Goal: Entertainment & Leisure: Browse casually

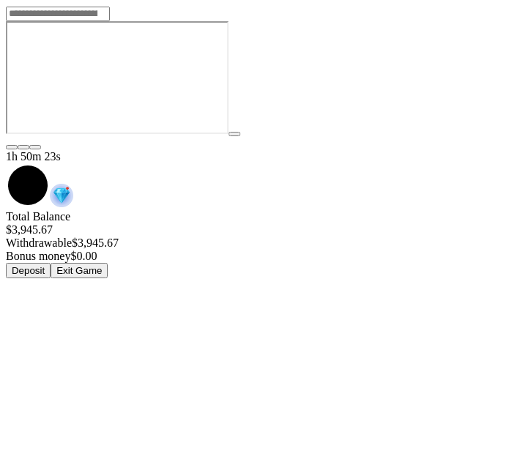
click at [108, 263] on button "Exit Game" at bounding box center [79, 270] width 57 height 15
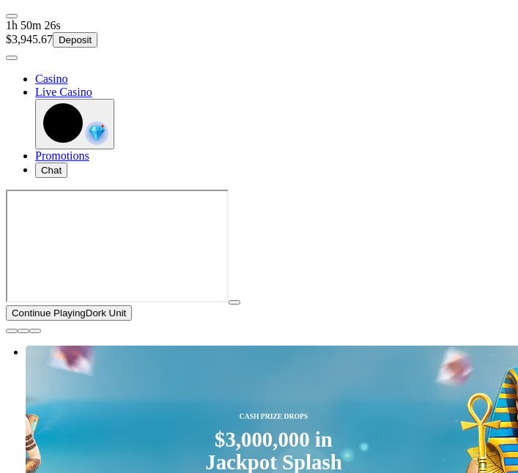
click at [12, 331] on span "close icon" at bounding box center [12, 331] width 0 height 0
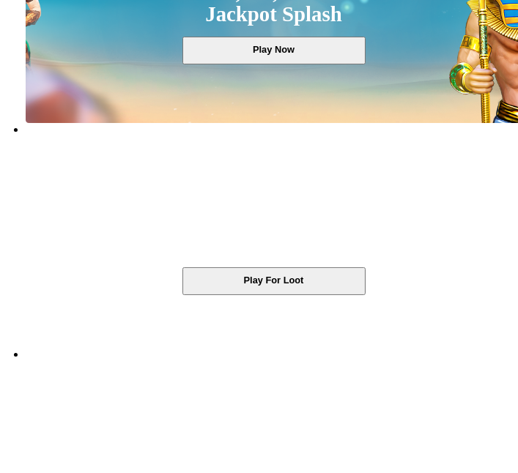
scroll to position [305, 0]
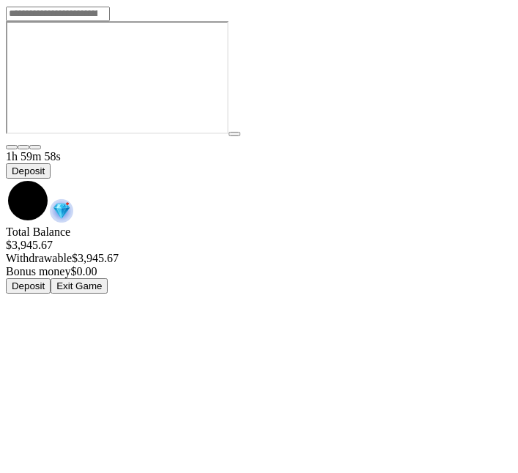
click at [6, 179] on span "chevron-down icon" at bounding box center [6, 179] width 0 height 0
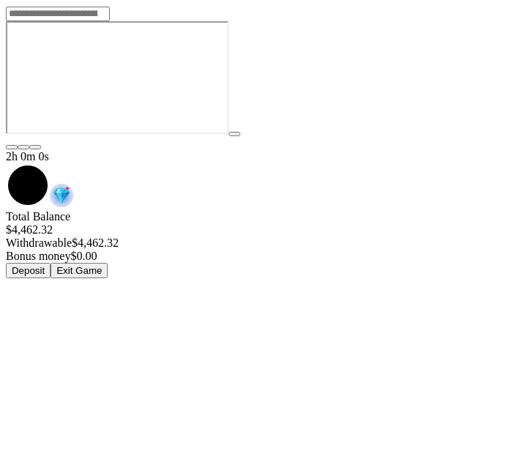
click at [108, 263] on button "Exit Game" at bounding box center [79, 270] width 57 height 15
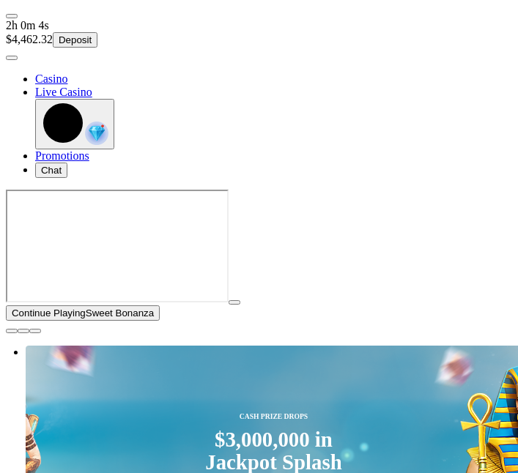
click at [12, 331] on span "close icon" at bounding box center [12, 331] width 0 height 0
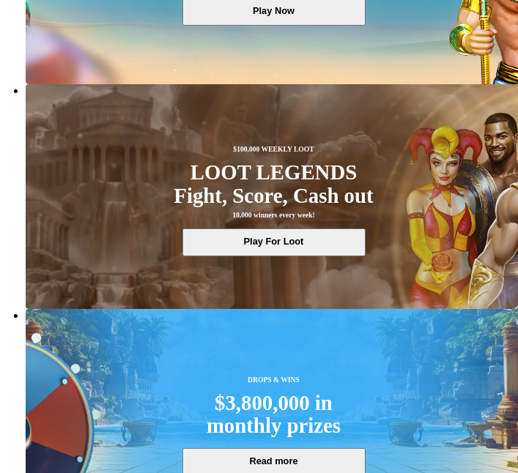
scroll to position [333, 0]
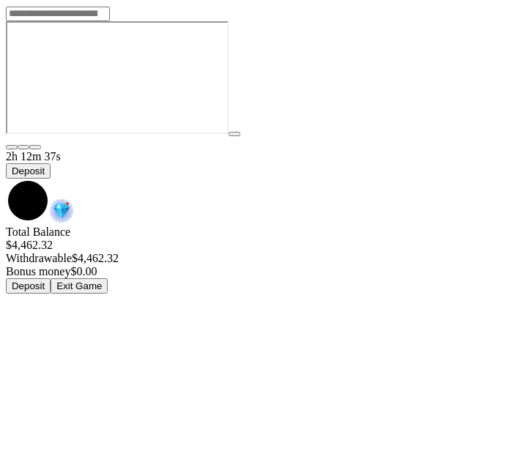
click at [6, 179] on span "chevron-down icon" at bounding box center [6, 179] width 0 height 0
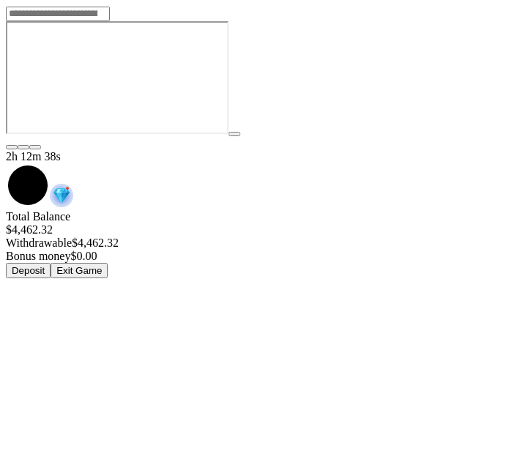
click at [108, 263] on button "Exit Game" at bounding box center [79, 270] width 57 height 15
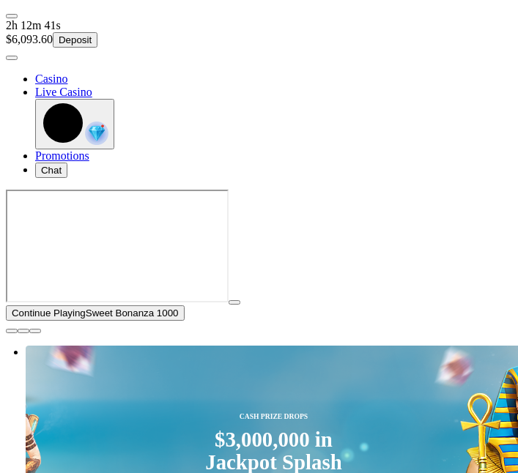
click at [12, 331] on span "close icon" at bounding box center [12, 331] width 0 height 0
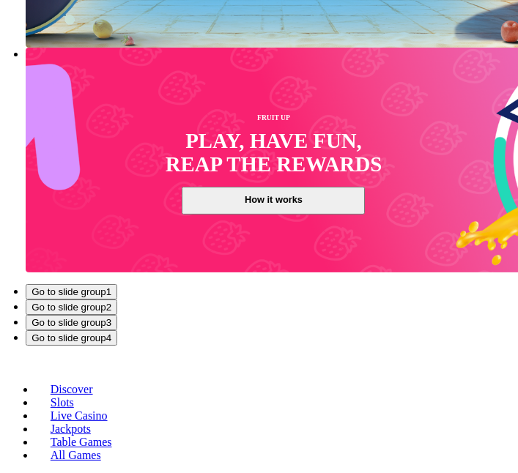
scroll to position [820, 0]
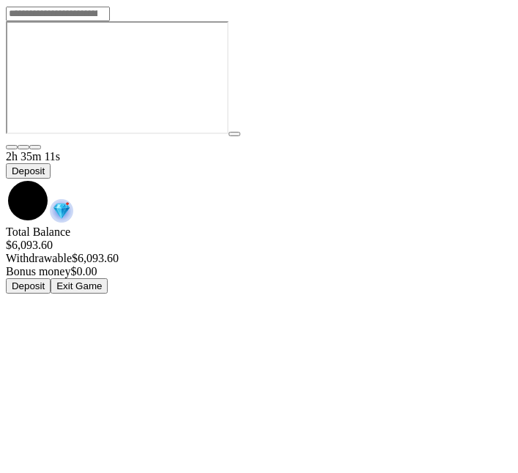
click at [6, 179] on span "chevron-down icon" at bounding box center [6, 179] width 0 height 0
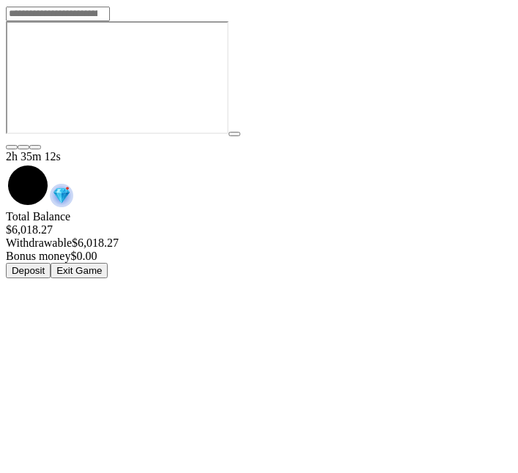
click at [108, 263] on button "Exit Game" at bounding box center [79, 270] width 57 height 15
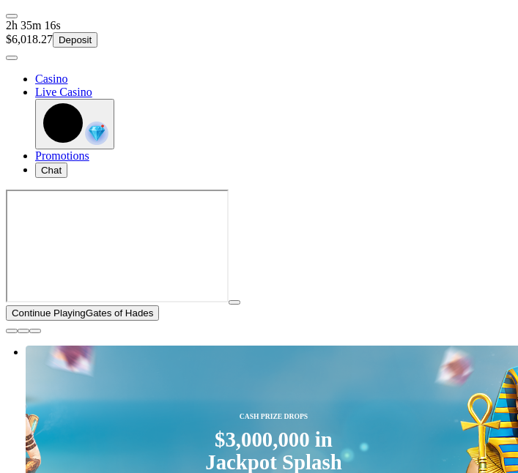
click at [12, 331] on span "close icon" at bounding box center [12, 331] width 0 height 0
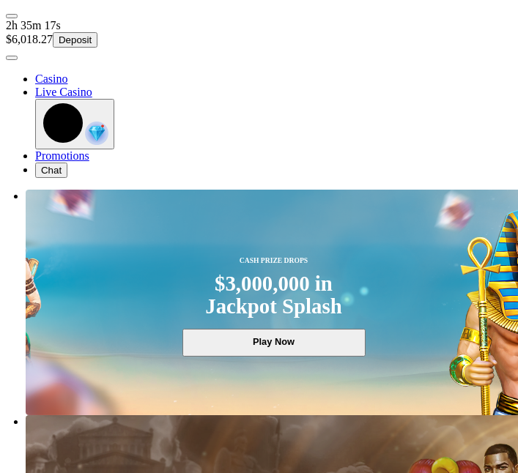
type input "*****"
